Goal: Task Accomplishment & Management: Complete application form

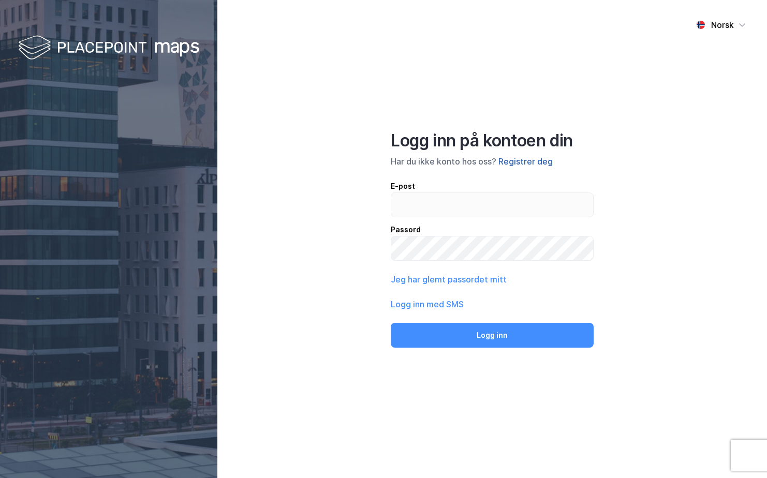
click at [513, 166] on button "Registrer deg" at bounding box center [526, 161] width 54 height 12
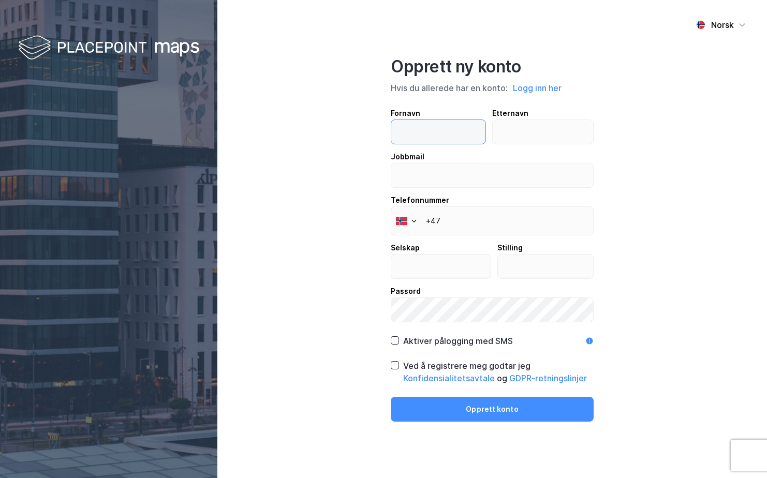
click at [427, 133] on input "text" at bounding box center [438, 132] width 94 height 24
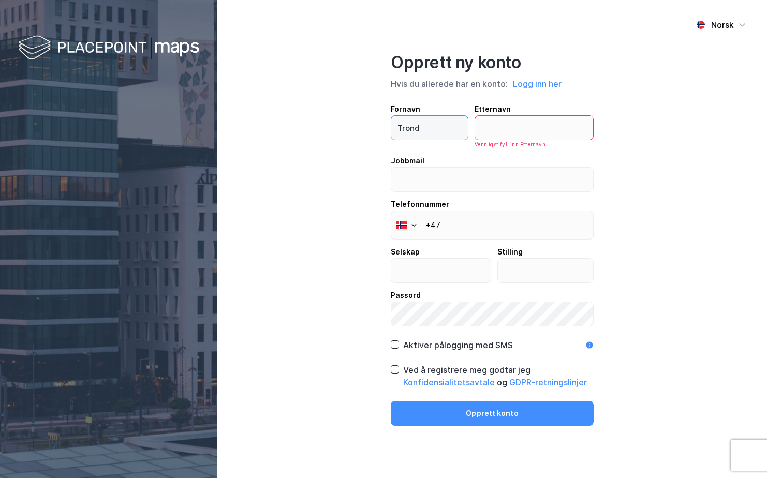
click at [427, 133] on input "Trond" at bounding box center [429, 128] width 77 height 24
type input "[PERSON_NAME]"
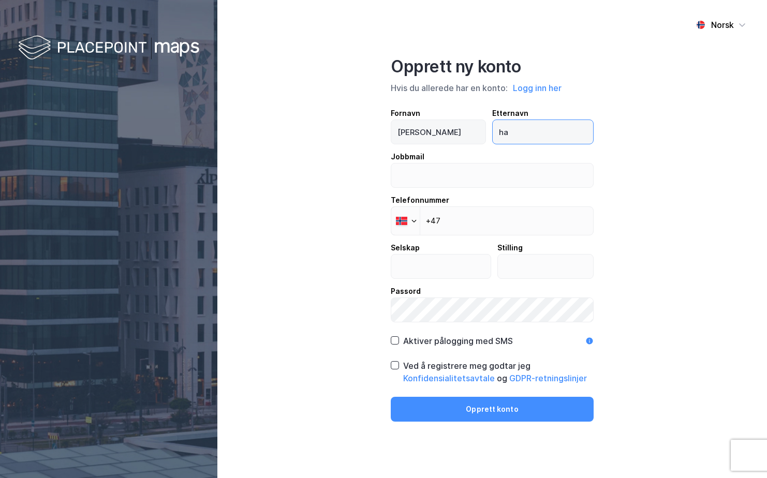
type input "h"
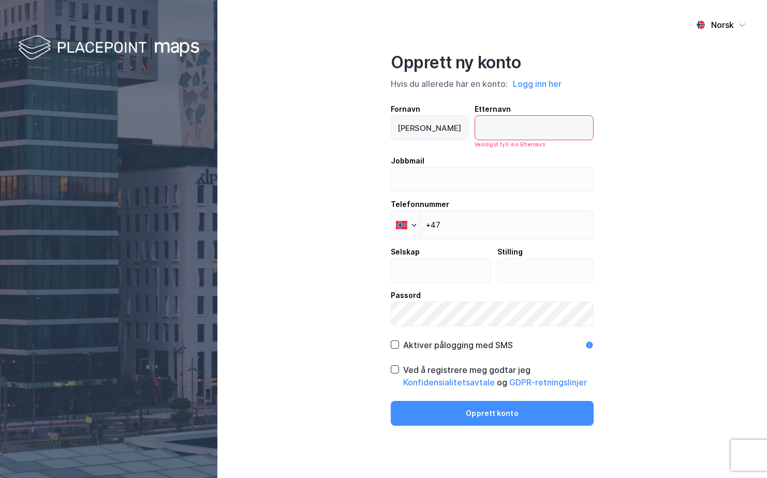
type input "J"
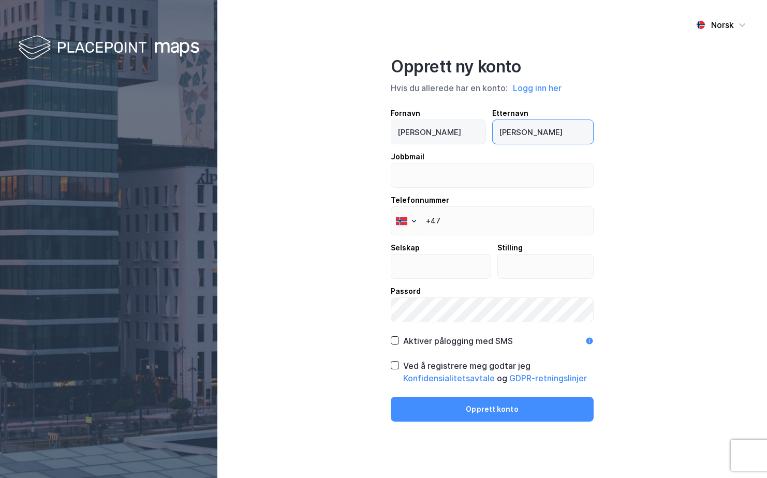
type input "[PERSON_NAME]"
type input "r"
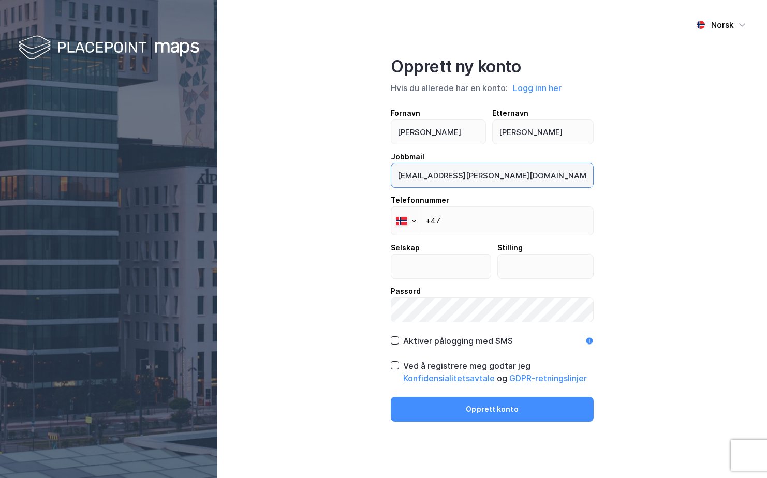
type input "[EMAIL_ADDRESS][PERSON_NAME][DOMAIN_NAME]"
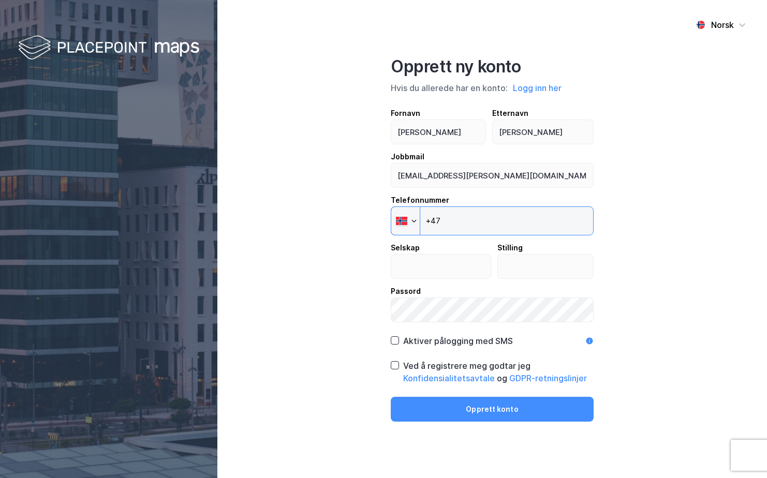
click at [500, 232] on input "+47" at bounding box center [492, 221] width 203 height 29
type input "[PHONE_NUMBER]"
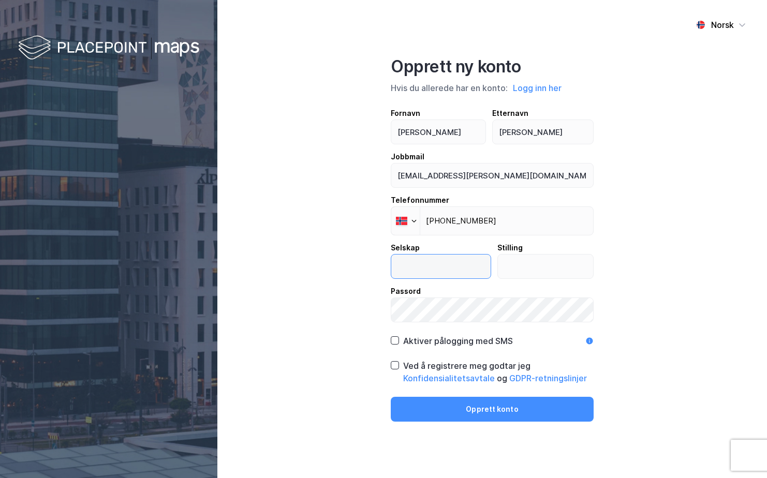
click at [452, 260] on input "text" at bounding box center [440, 267] width 99 height 24
type input "Handelsbanken"
type input "Ass.banksjef"
click at [401, 345] on div "Aktiver pålogging med SMS" at bounding box center [452, 341] width 122 height 12
click at [398, 368] on icon at bounding box center [394, 365] width 7 height 7
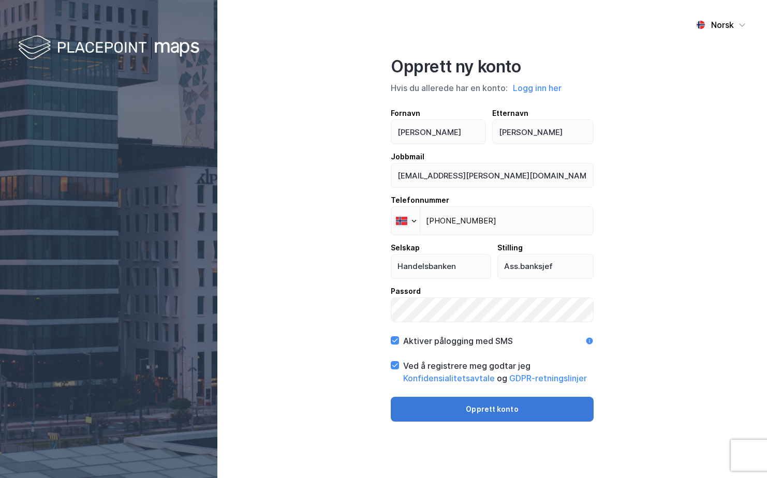
click at [495, 410] on button "Opprett konto" at bounding box center [492, 409] width 203 height 25
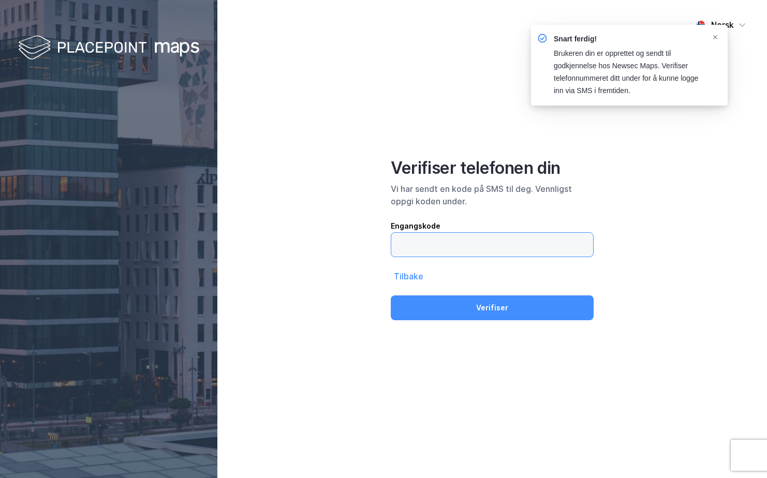
click at [429, 244] on input "text" at bounding box center [492, 245] width 202 height 24
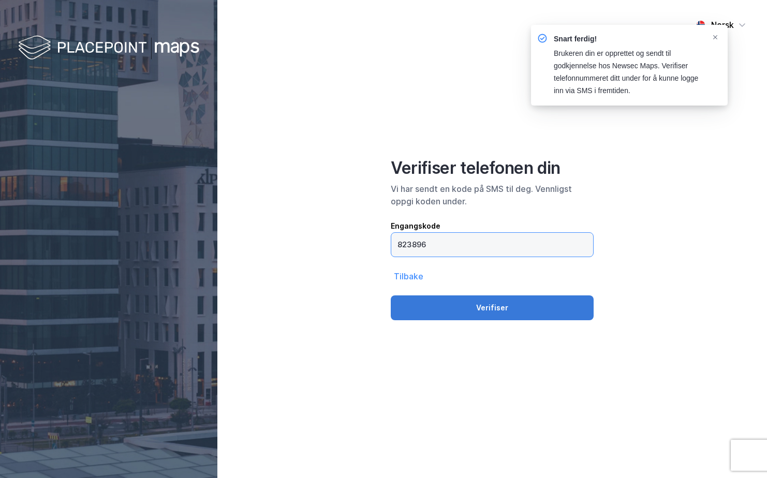
type input "823896"
click at [482, 312] on button "Verifiser" at bounding box center [492, 308] width 203 height 25
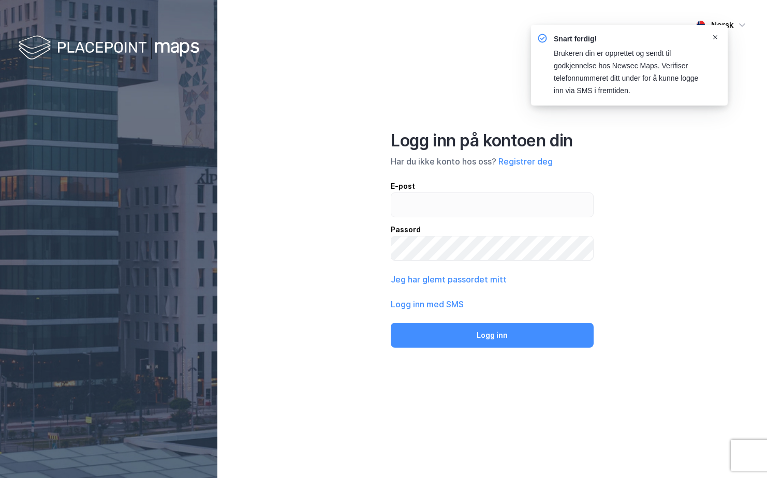
click at [716, 36] on icon "Notifications Alt+T" at bounding box center [716, 37] width 6 height 6
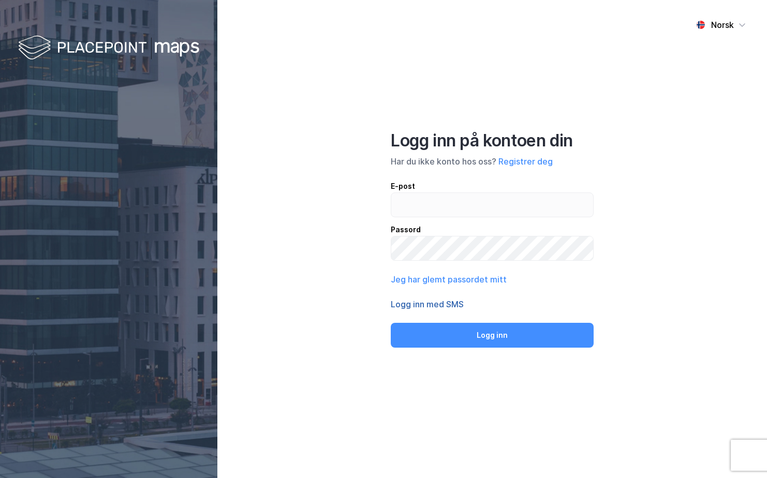
click at [431, 304] on button "Logg inn med SMS" at bounding box center [427, 304] width 73 height 12
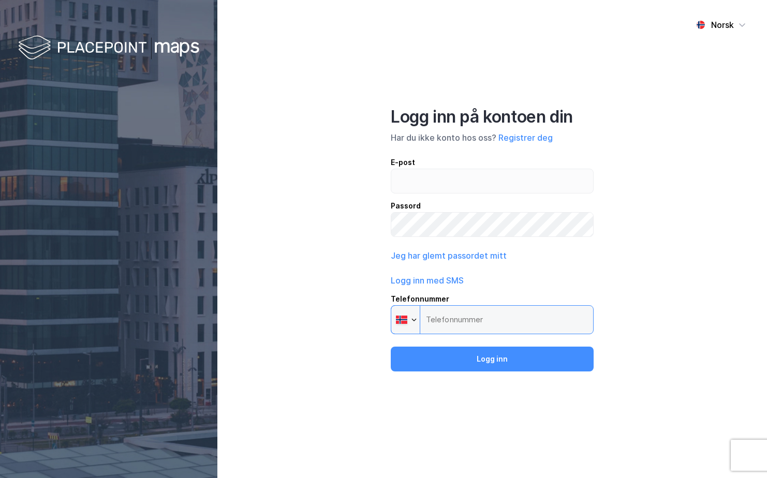
click at [443, 321] on input "Telefonnummer Phone" at bounding box center [492, 320] width 203 height 29
click at [447, 316] on input "Telefonnummer Phone" at bounding box center [492, 320] width 203 height 29
click at [403, 327] on div at bounding box center [405, 320] width 28 height 28
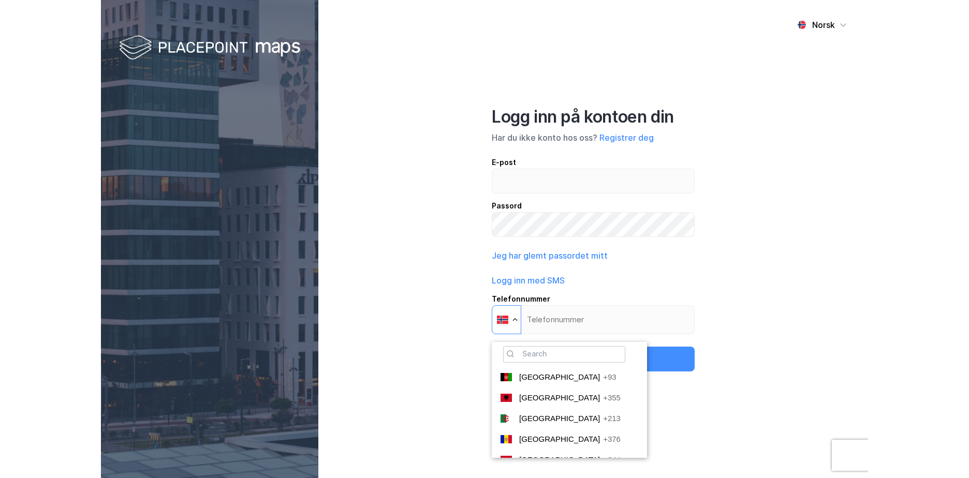
scroll to position [2829, 0]
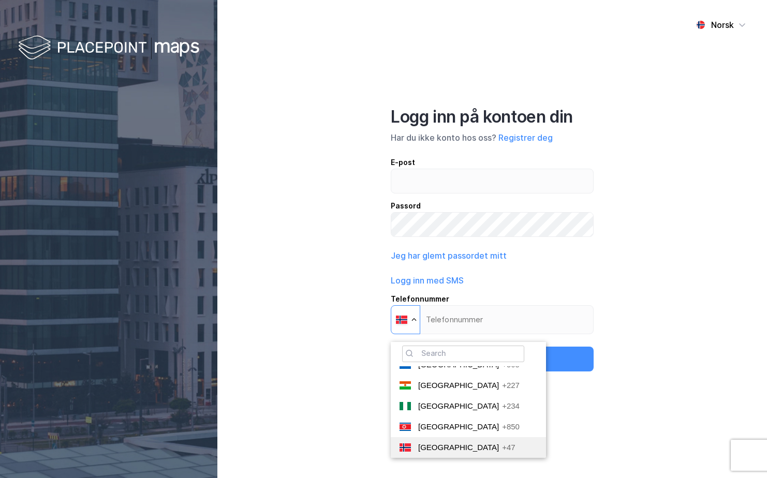
click at [432, 452] on span "[GEOGRAPHIC_DATA]" at bounding box center [458, 447] width 81 height 9
click at [432, 335] on input "Telefonnummer Phone 🔎 [GEOGRAPHIC_DATA] +93 [GEOGRAPHIC_DATA] +355 [GEOGRAPHIC_…" at bounding box center [492, 320] width 203 height 29
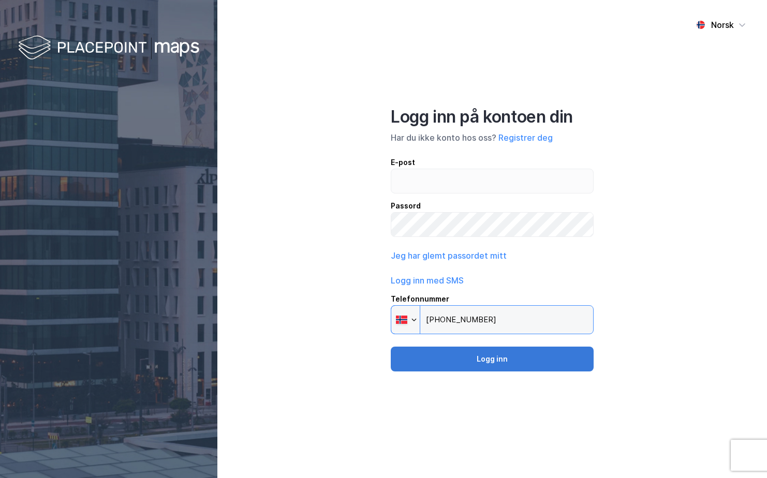
type input "[PHONE_NUMBER]"
click at [504, 357] on button "Logg inn" at bounding box center [492, 359] width 203 height 25
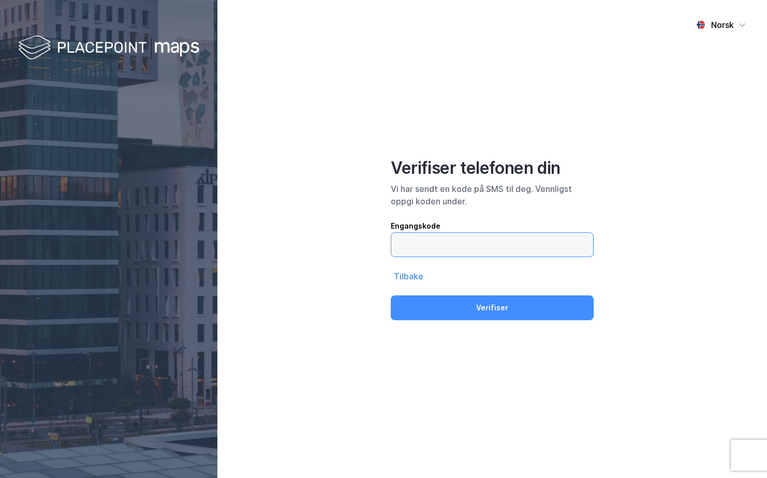
click at [553, 251] on input "text" at bounding box center [492, 245] width 202 height 24
type input "174644"
click at [391, 296] on button "Verifiser" at bounding box center [492, 308] width 203 height 25
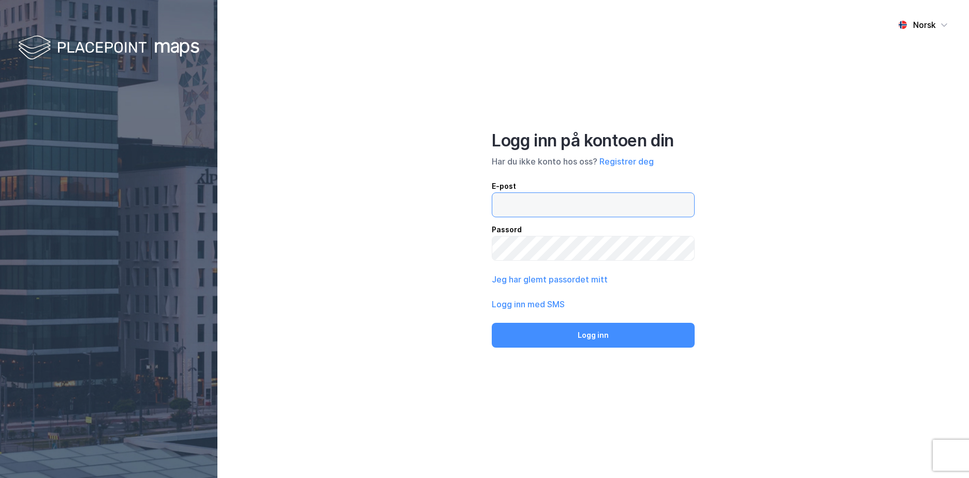
click at [519, 205] on input "email" at bounding box center [593, 205] width 202 height 24
type input "[EMAIL_ADDRESS][PERSON_NAME][DOMAIN_NAME]"
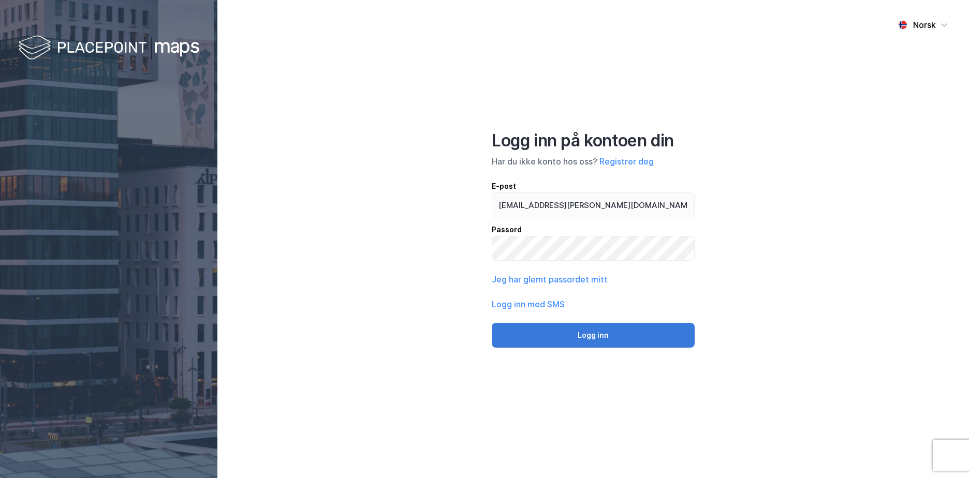
click at [574, 340] on button "Logg inn" at bounding box center [593, 335] width 203 height 25
